Goal: Information Seeking & Learning: Learn about a topic

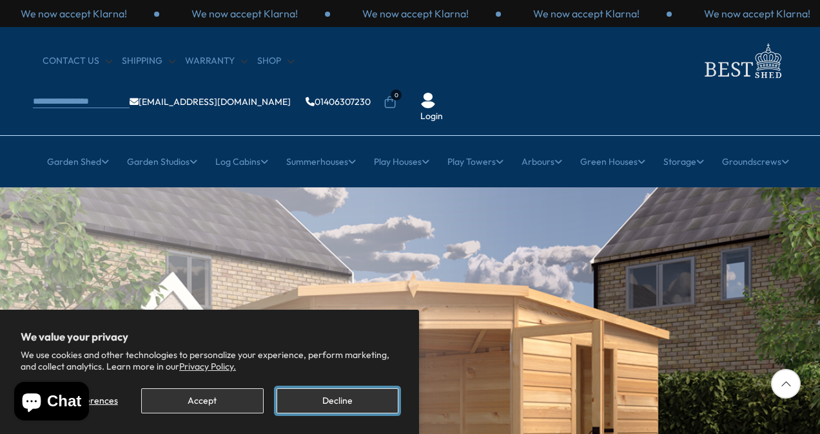
click at [318, 400] on button "Decline" at bounding box center [337, 400] width 122 height 25
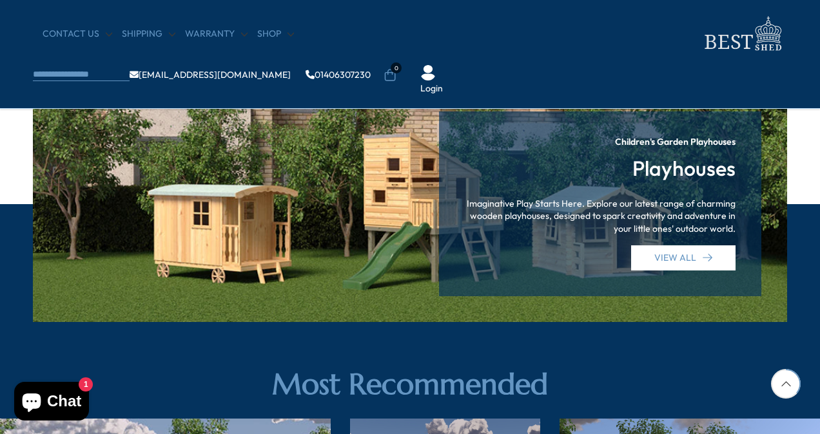
scroll to position [1546, 0]
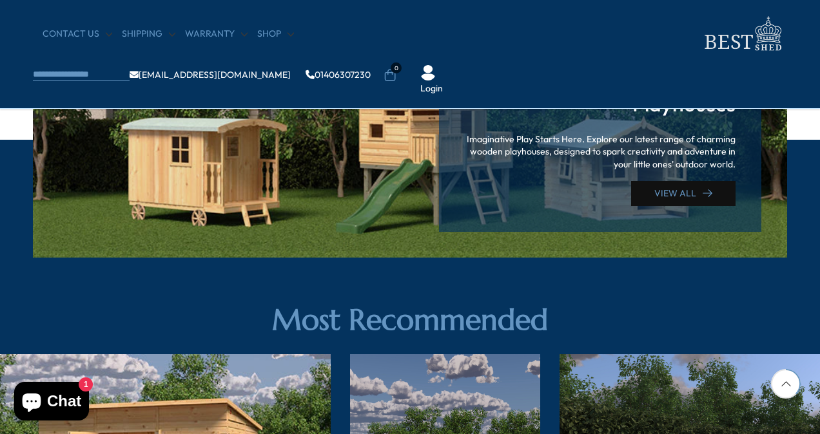
click at [672, 192] on link "VIEW ALL" at bounding box center [683, 193] width 104 height 25
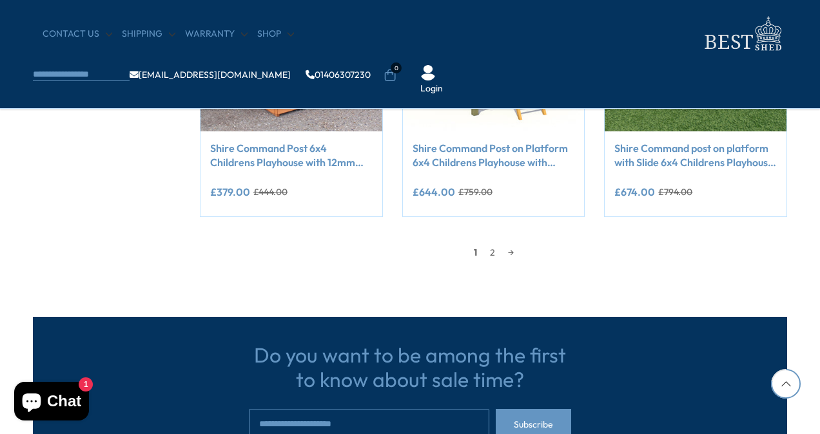
scroll to position [1224, 0]
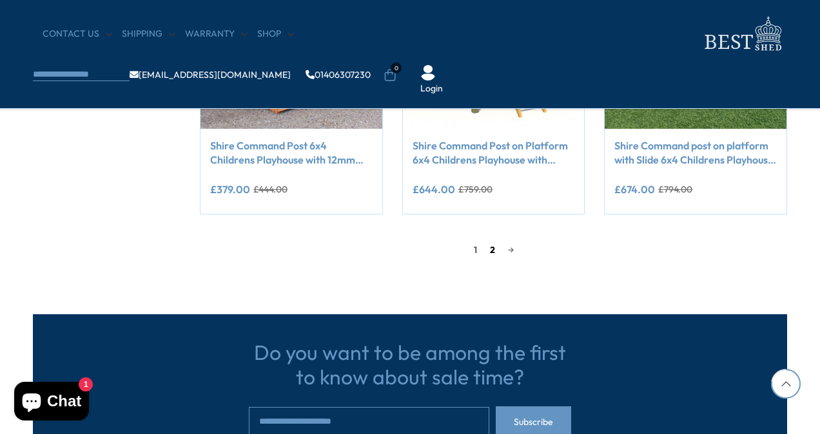
click at [487, 247] on link "2" at bounding box center [492, 249] width 18 height 19
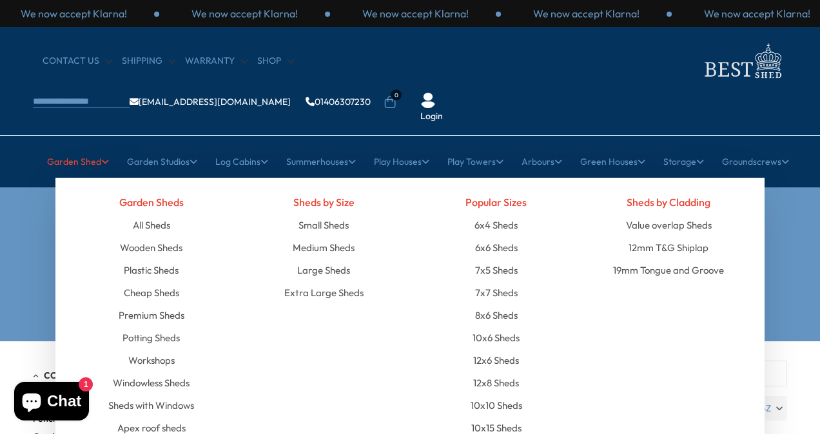
click at [73, 146] on link "Garden Shed" at bounding box center [78, 162] width 62 height 32
click at [333, 214] on link "Small Sheds" at bounding box center [323, 225] width 50 height 23
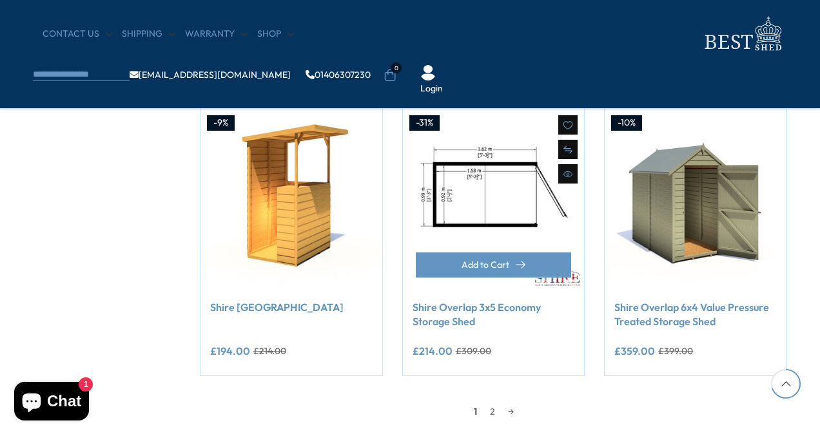
scroll to position [1095, 0]
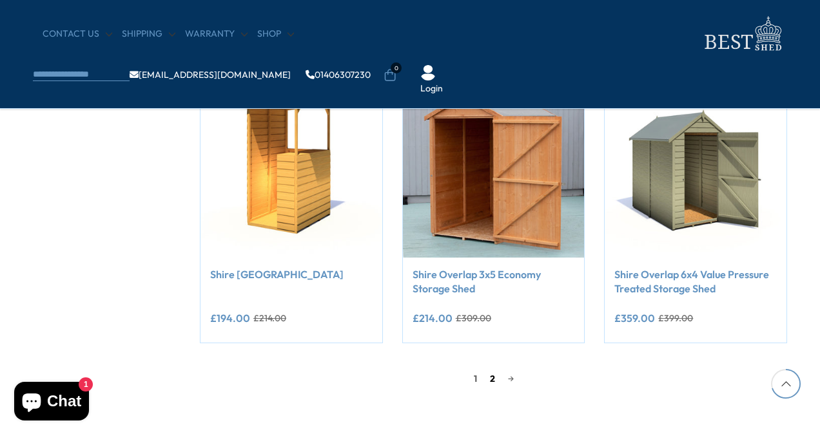
click at [487, 376] on link "2" at bounding box center [492, 378] width 18 height 19
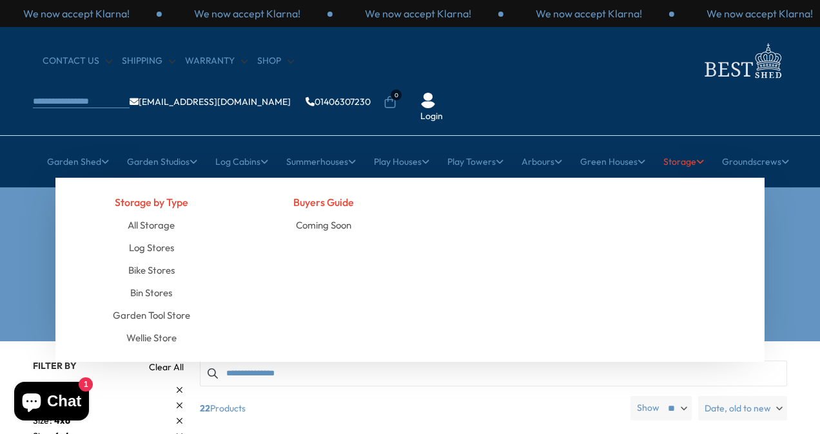
click at [691, 146] on link "Storage" at bounding box center [683, 162] width 41 height 32
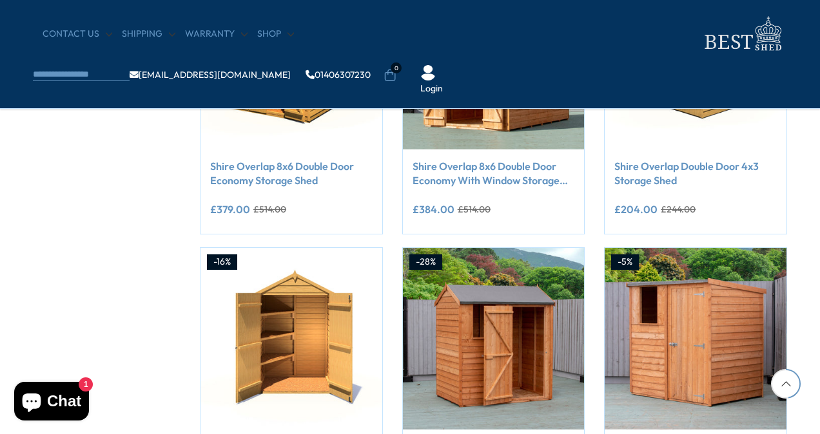
scroll to position [709, 0]
